Goal: Task Accomplishment & Management: Complete application form

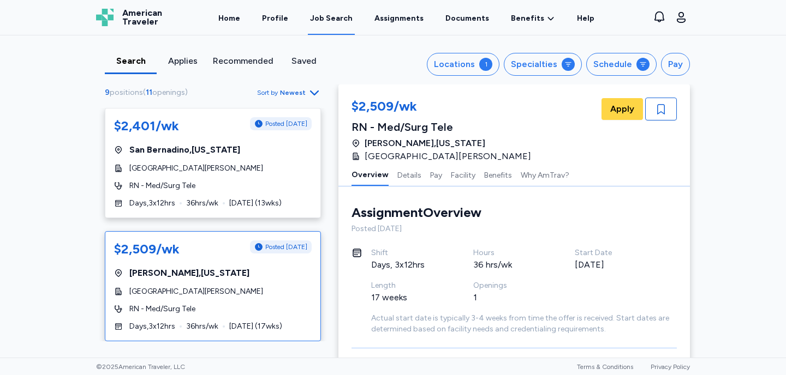
click at [314, 92] on icon "button" at bounding box center [314, 92] width 13 height 13
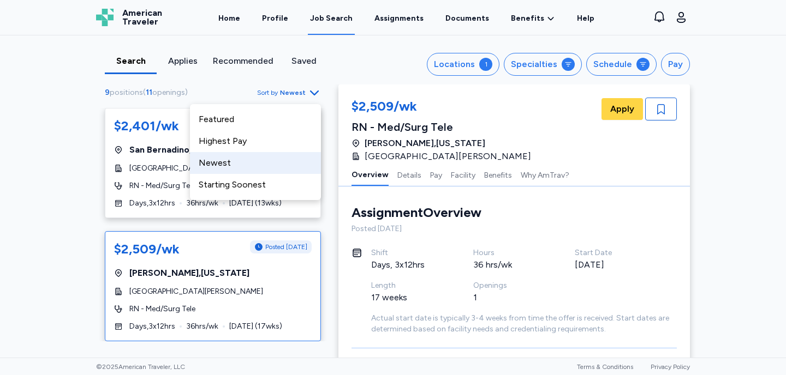
click at [235, 163] on div "Newest" at bounding box center [255, 163] width 131 height 22
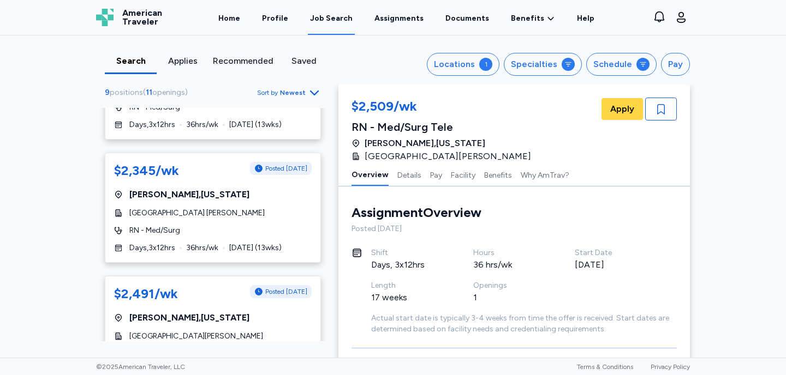
scroll to position [458, 0]
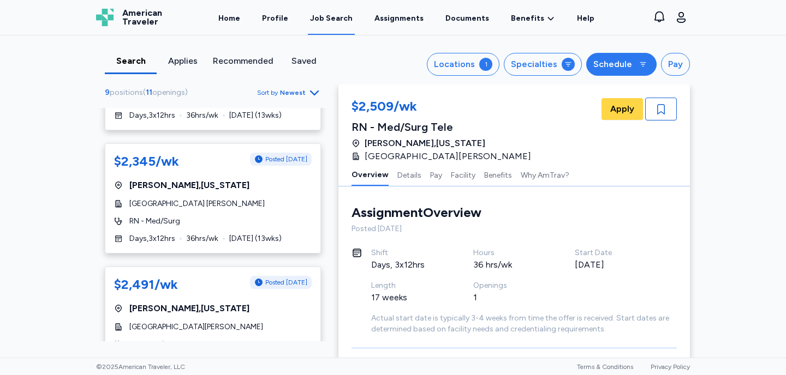
click at [619, 64] on div "Schedule" at bounding box center [612, 64] width 39 height 13
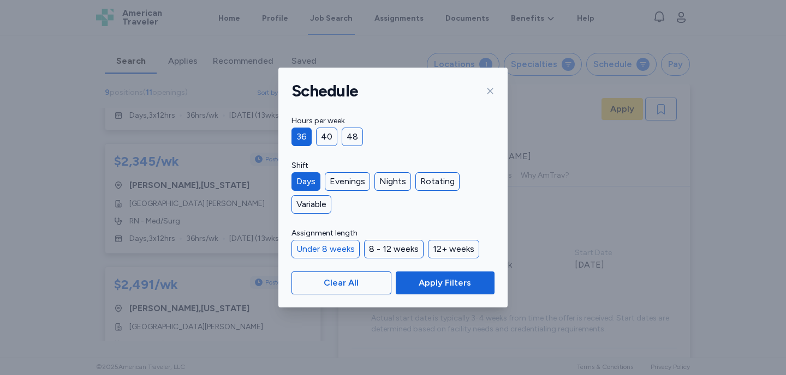
click at [341, 252] on div "Under 8 weeks" at bounding box center [325, 249] width 68 height 19
click at [460, 285] on span "Apply Filters" at bounding box center [445, 283] width 52 height 13
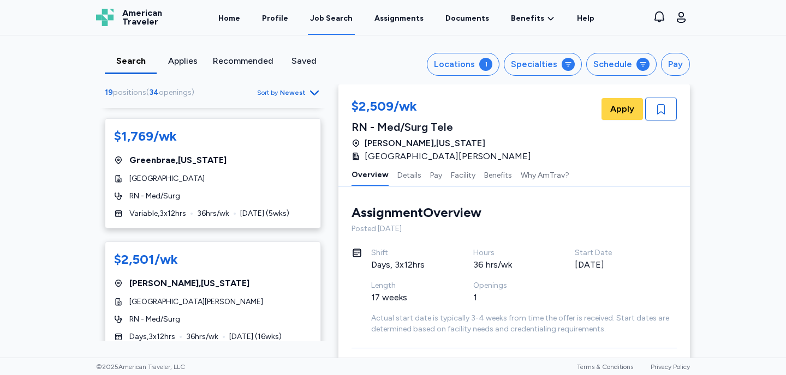
scroll to position [1519, 0]
click at [231, 191] on div "RN - Med/Surg" at bounding box center [213, 195] width 198 height 11
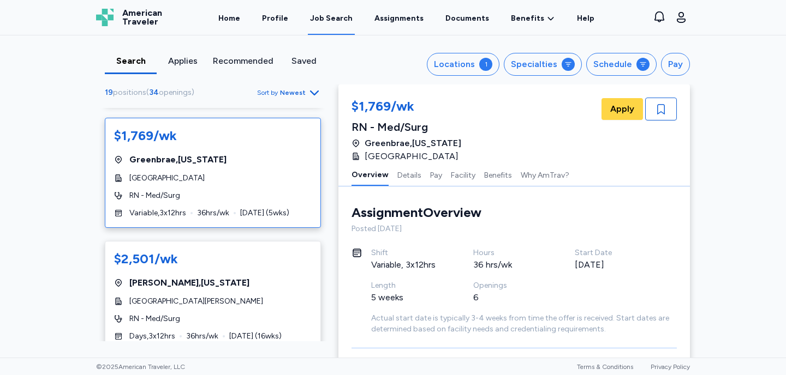
scroll to position [1, 0]
click at [621, 105] on span "Apply" at bounding box center [622, 109] width 24 height 13
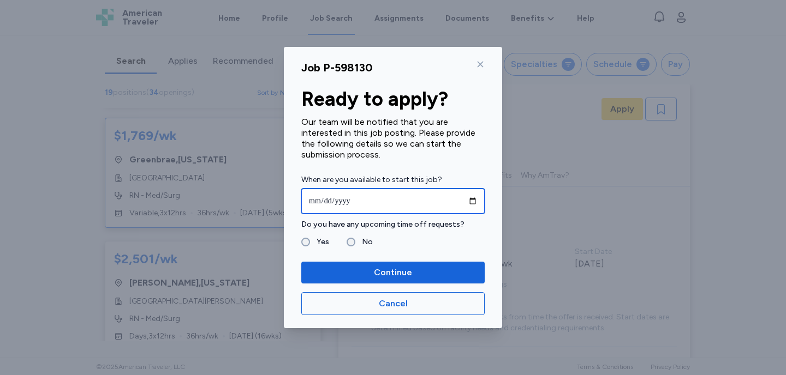
click at [473, 202] on input "date" at bounding box center [392, 201] width 183 height 25
type input "**********"
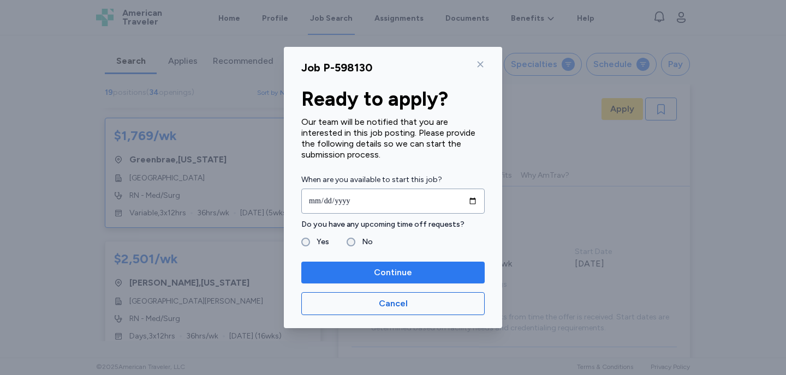
click at [383, 271] on span "Continue" at bounding box center [393, 272] width 38 height 13
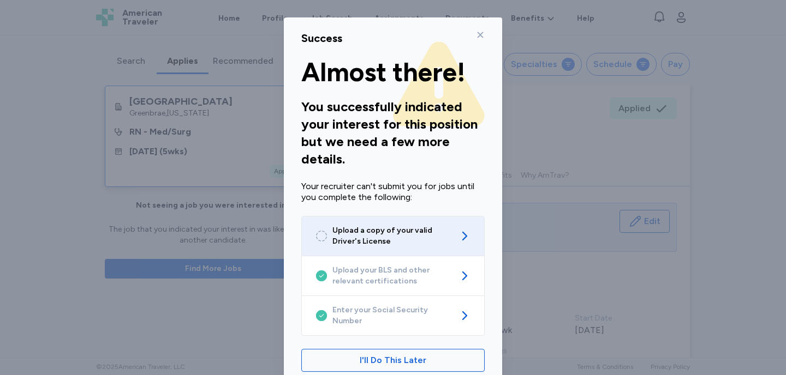
click at [421, 232] on span "Upload a copy of your valid Driver's License" at bounding box center [392, 236] width 121 height 22
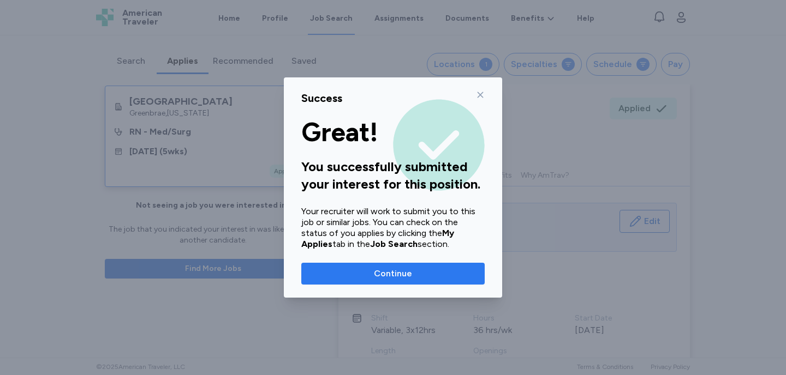
click at [445, 275] on span "Continue" at bounding box center [393, 273] width 166 height 13
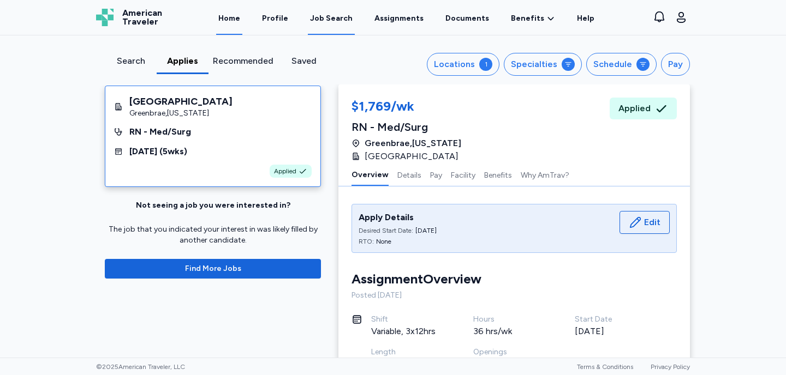
click at [236, 19] on link "Home" at bounding box center [229, 18] width 26 height 34
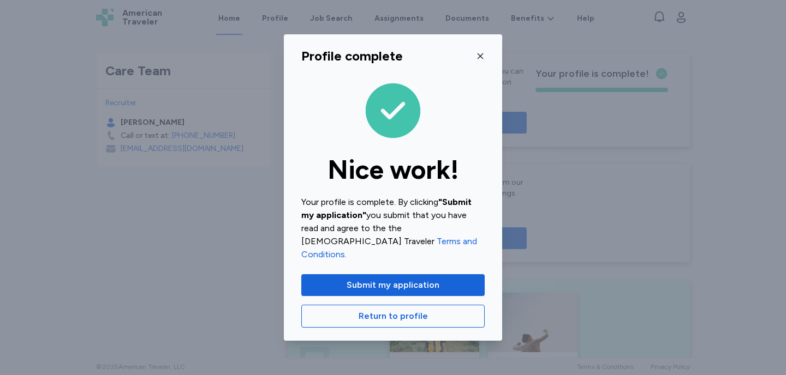
click at [480, 61] on icon "button" at bounding box center [480, 56] width 9 height 9
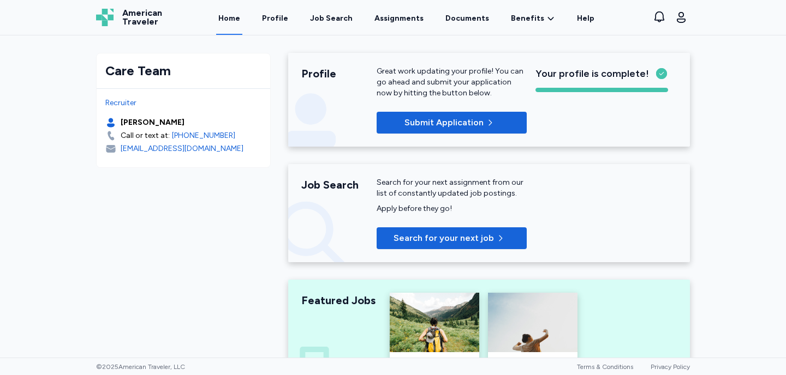
click at [88, 164] on div "Care Team Recruiter Nicole Amarosa Call or text at: +1 (561) 210 6223 namarosa@…" at bounding box center [183, 110] width 192 height 133
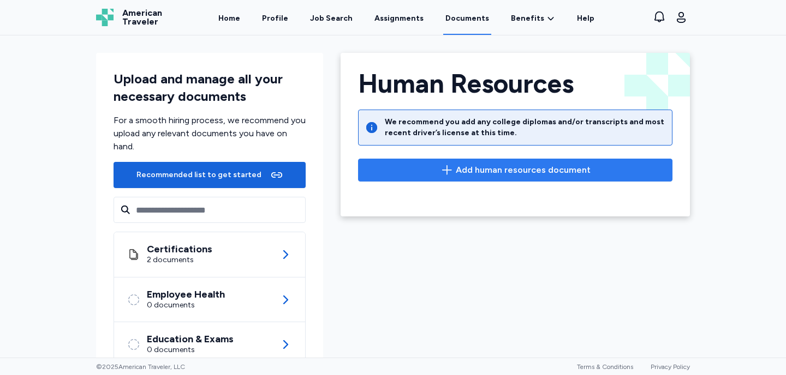
click at [449, 173] on icon "button" at bounding box center [447, 169] width 10 height 9
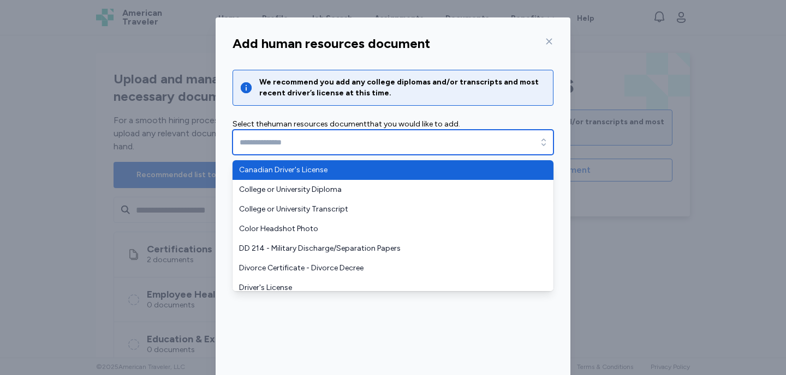
click at [425, 151] on input "text" at bounding box center [392, 142] width 321 height 25
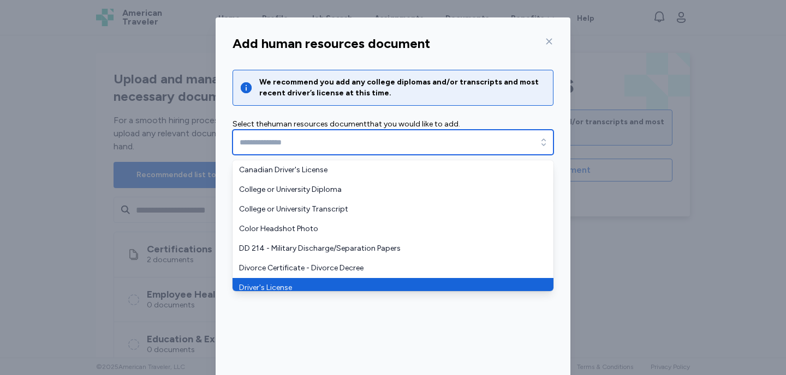
type input "**********"
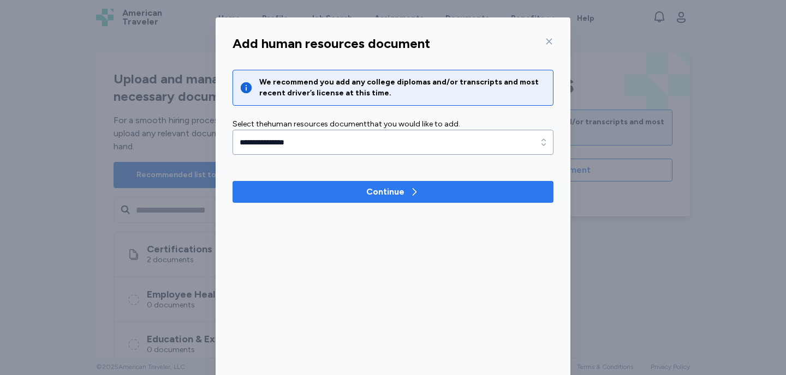
click at [387, 190] on div "Continue" at bounding box center [385, 192] width 38 height 13
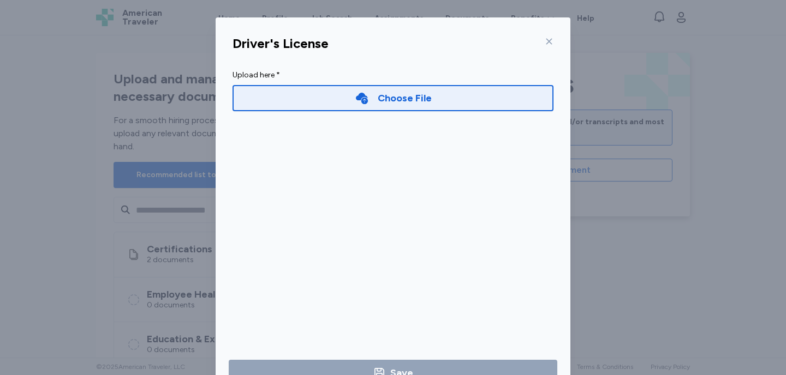
click at [380, 97] on div "Choose File" at bounding box center [405, 98] width 54 height 15
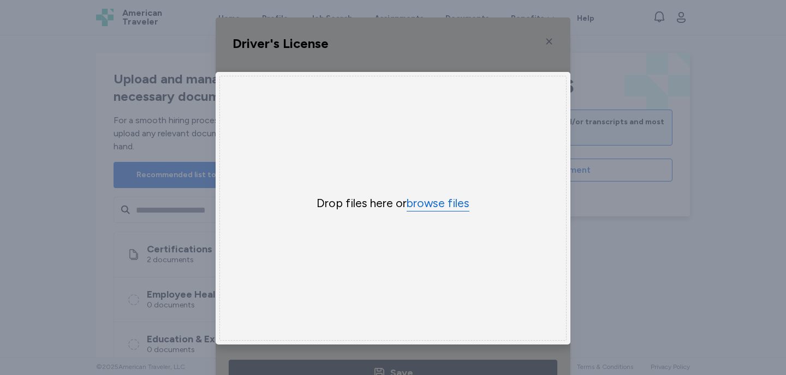
click at [431, 202] on button "browse files" at bounding box center [438, 204] width 63 height 16
click at [624, 219] on div "Driver's License Upload here * Choose File × Drop your files here Drop files he…" at bounding box center [393, 208] width 786 height 417
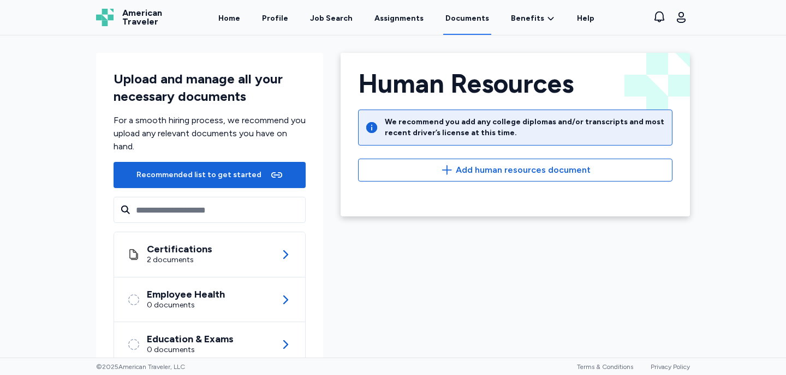
click at [372, 242] on div "Human Resources Back Human Resources We recommend you add any college diplomas …" at bounding box center [515, 263] width 367 height 439
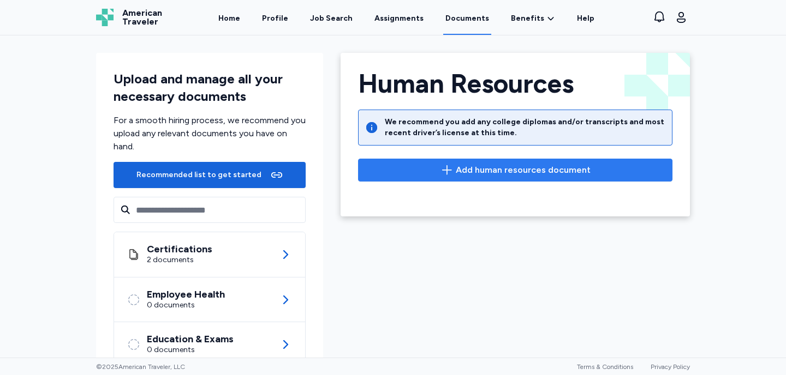
click at [448, 170] on icon "button" at bounding box center [447, 169] width 10 height 9
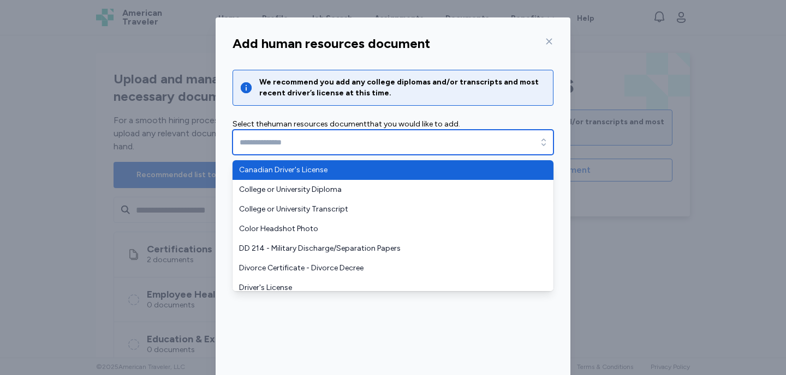
click at [377, 141] on input "text" at bounding box center [392, 142] width 321 height 25
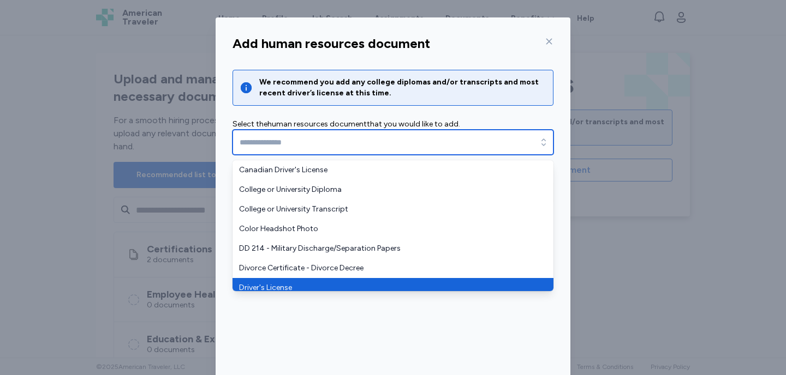
type input "**********"
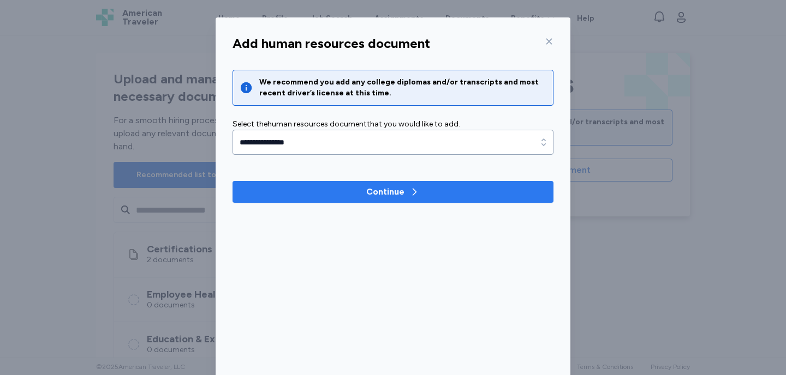
click at [406, 199] on button "Continue" at bounding box center [392, 192] width 321 height 22
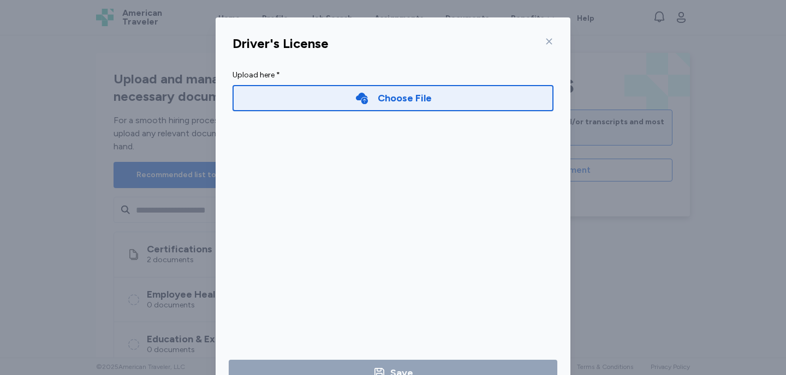
click at [366, 98] on icon at bounding box center [362, 98] width 12 height 11
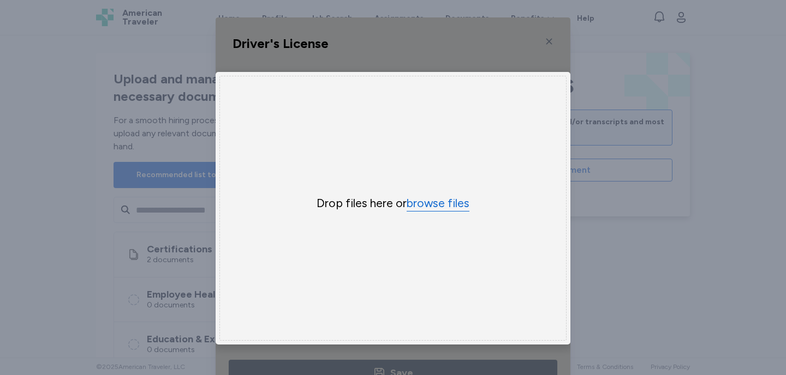
click at [426, 208] on button "browse files" at bounding box center [438, 204] width 63 height 16
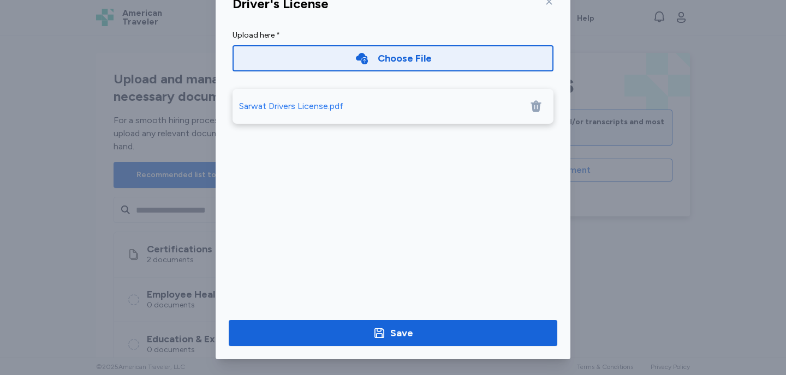
scroll to position [41, 0]
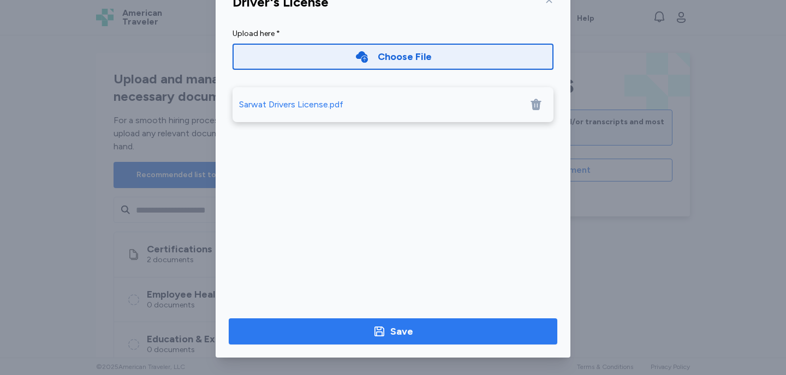
click at [427, 330] on span "Save" at bounding box center [392, 331] width 311 height 15
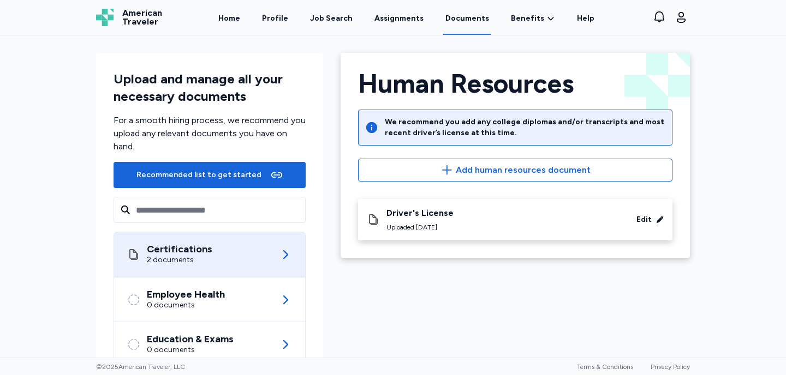
click at [174, 249] on div "Certifications" at bounding box center [179, 249] width 65 height 11
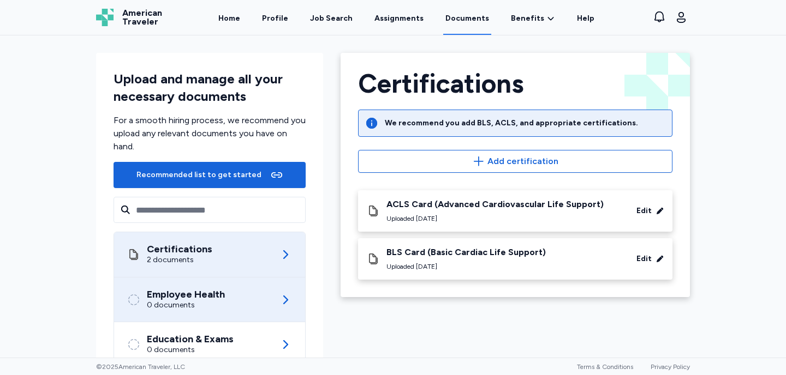
click at [210, 307] on div "0 documents" at bounding box center [186, 305] width 78 height 11
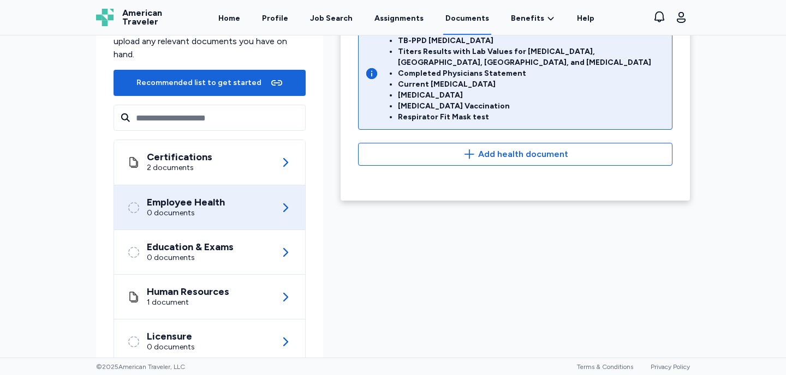
scroll to position [109, 0]
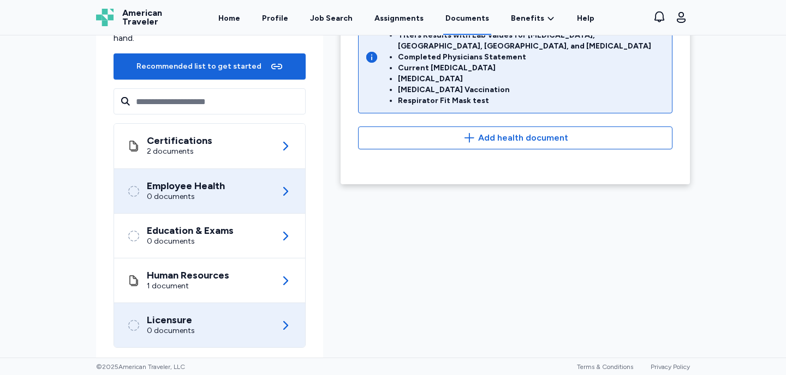
click at [248, 327] on div "Licensure 0 documents" at bounding box center [209, 325] width 165 height 44
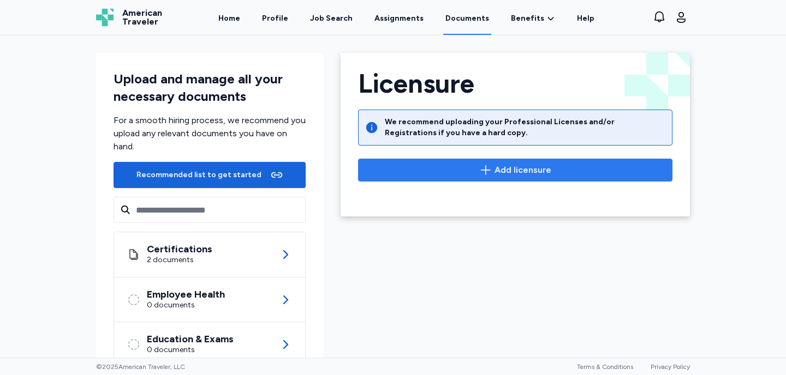
click at [494, 171] on span "Add licensure" at bounding box center [515, 170] width 296 height 13
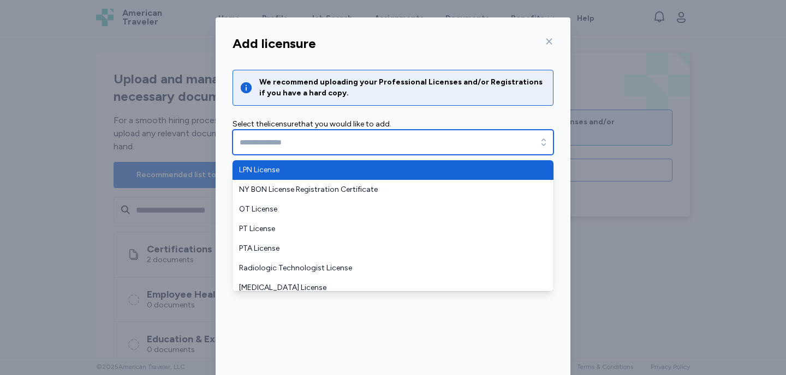
click at [363, 143] on input "text" at bounding box center [392, 142] width 321 height 25
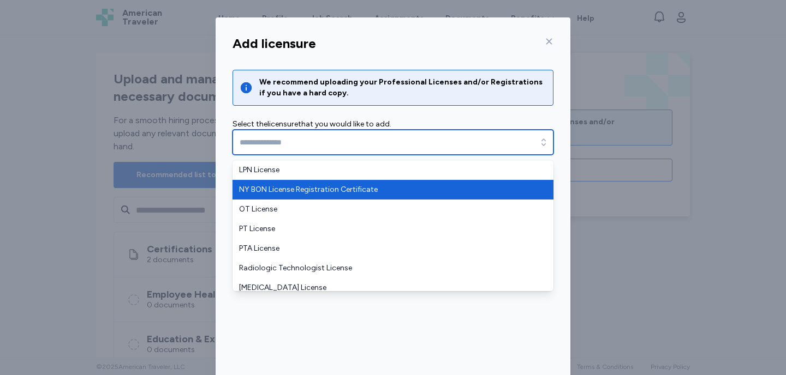
type input "**********"
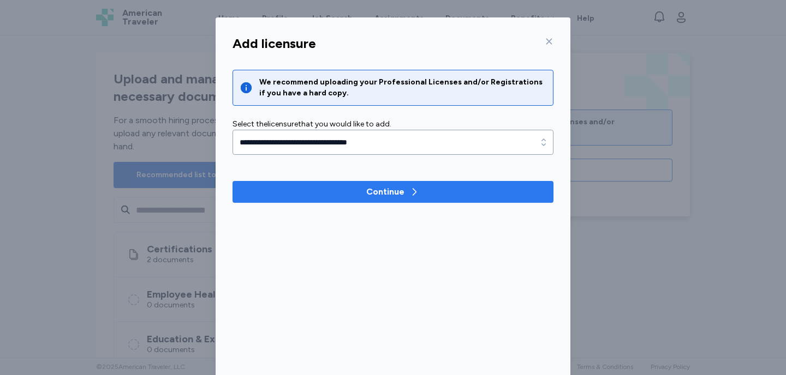
click at [369, 196] on div "Continue" at bounding box center [385, 192] width 38 height 13
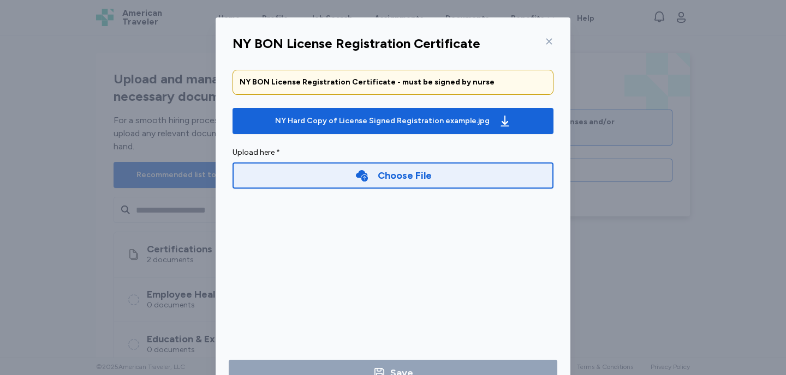
click at [389, 177] on div "Choose File" at bounding box center [405, 175] width 54 height 15
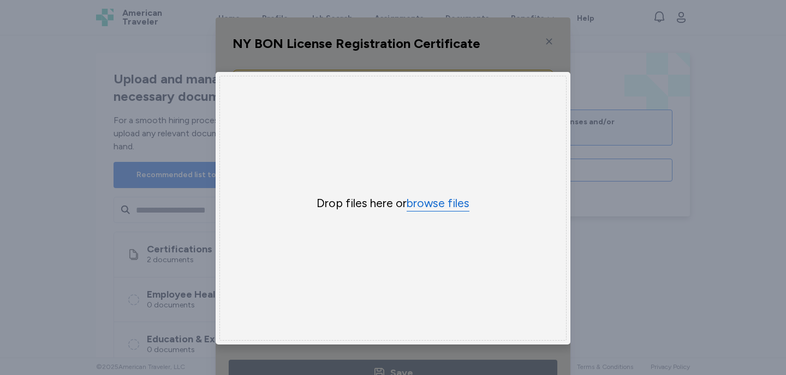
click at [424, 205] on button "browse files" at bounding box center [438, 204] width 63 height 16
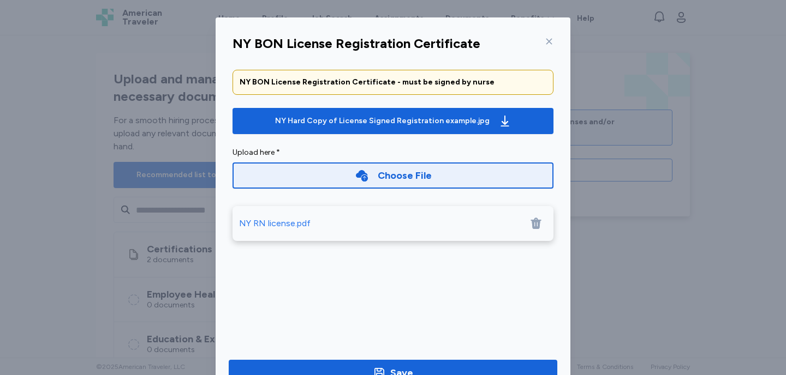
click at [535, 224] on icon at bounding box center [535, 223] width 10 height 11
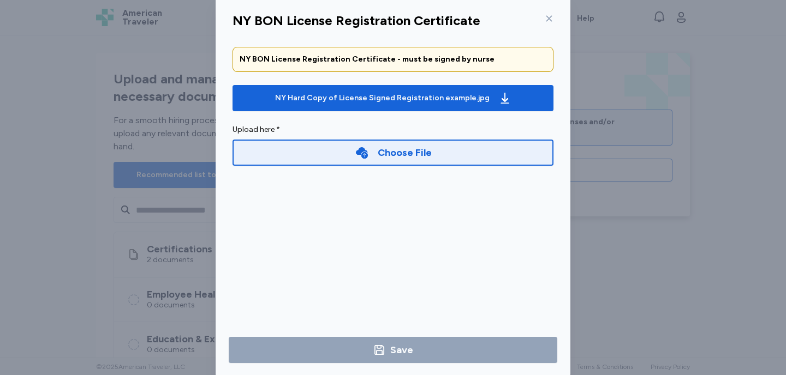
scroll to position [41, 0]
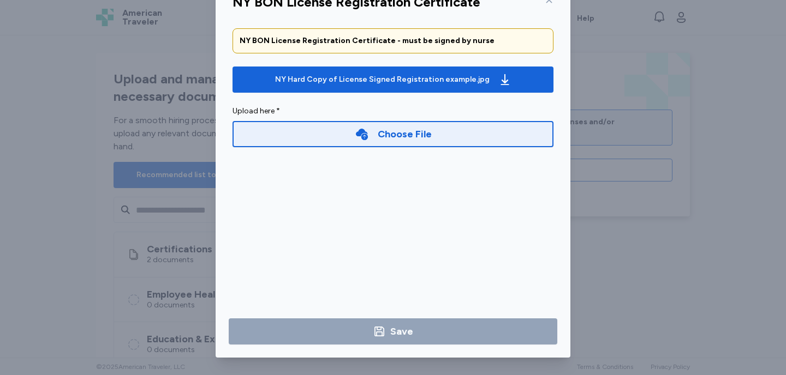
click at [593, 291] on div "NY BON License Registration Certificate NY BON License Registration Certificate…" at bounding box center [393, 167] width 786 height 417
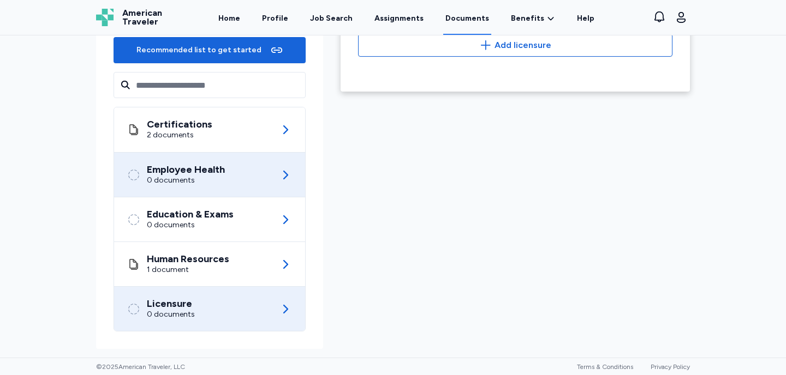
scroll to position [0, 0]
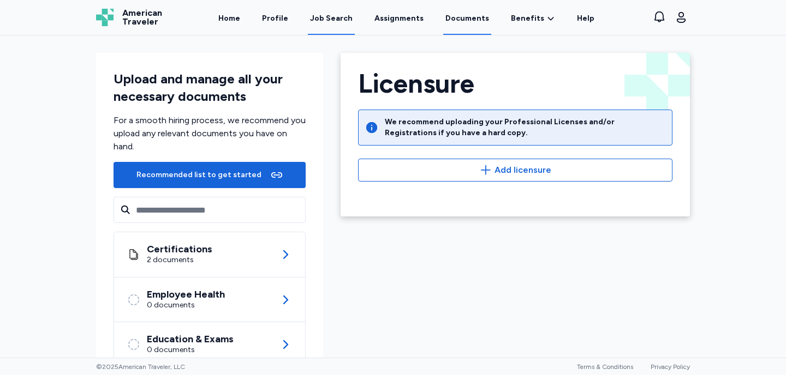
click at [337, 21] on div "Job Search" at bounding box center [331, 18] width 43 height 11
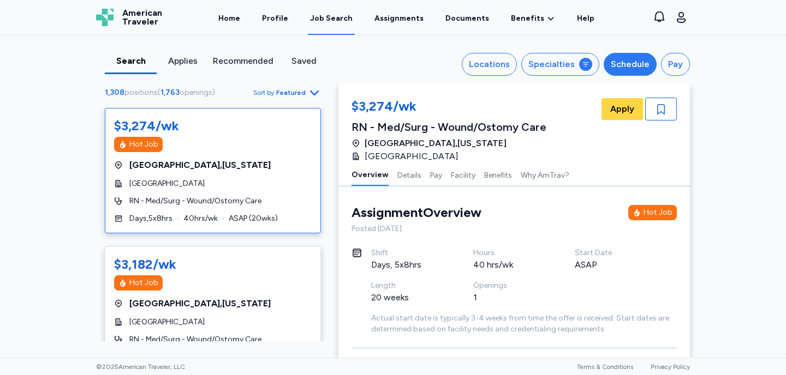
click at [618, 68] on div "Schedule" at bounding box center [630, 64] width 39 height 13
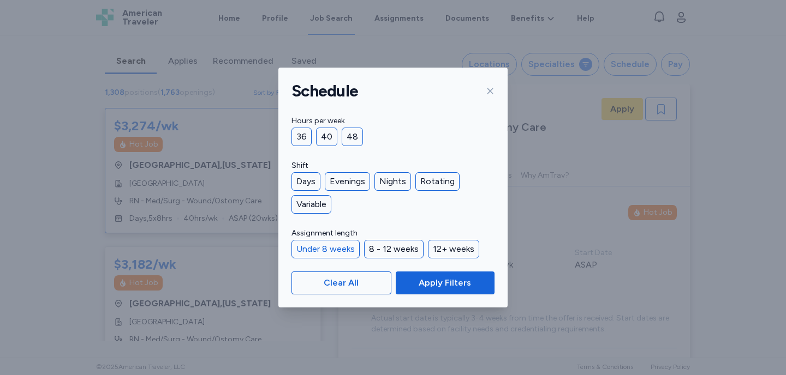
click at [332, 250] on div "Under 8 weeks" at bounding box center [325, 249] width 68 height 19
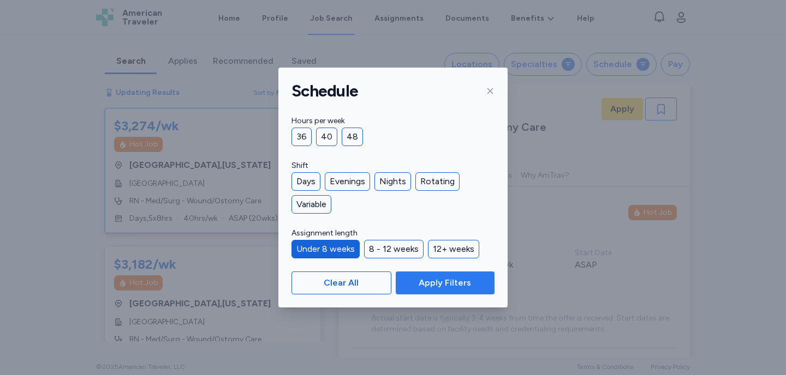
scroll to position [1, 0]
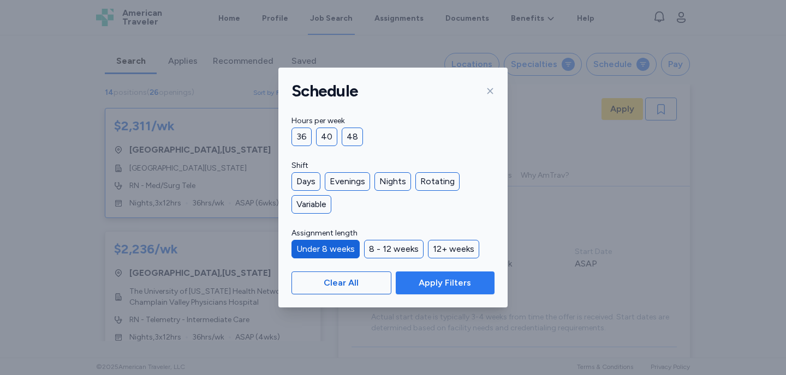
click at [451, 285] on span "Apply Filters" at bounding box center [445, 283] width 52 height 13
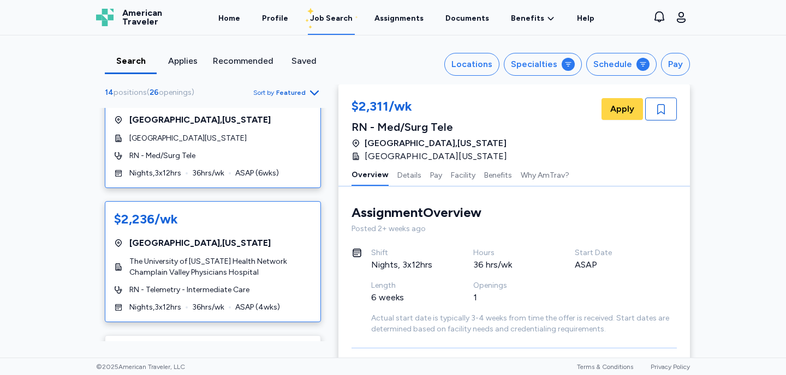
scroll to position [0, 0]
